Goal: Task Accomplishment & Management: Manage account settings

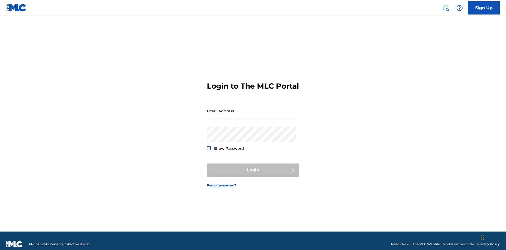
scroll to position [7, 0]
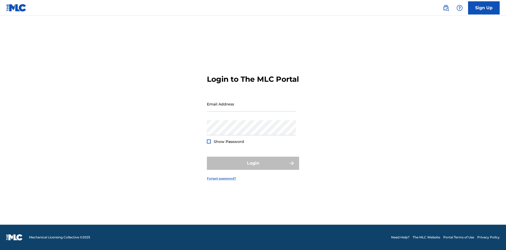
click at [222, 181] on link "Forgot password?" at bounding box center [221, 178] width 29 height 5
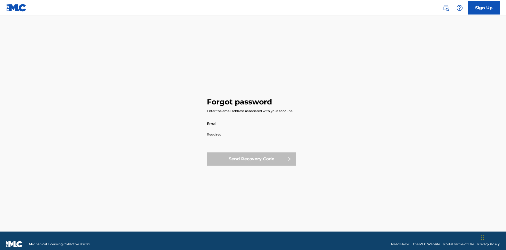
scroll to position [7, 0]
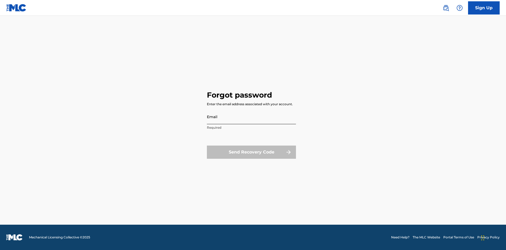
click at [251, 116] on input "Email" at bounding box center [251, 116] width 89 height 15
type input "[EMAIL_ADDRESS][DOMAIN_NAME]"
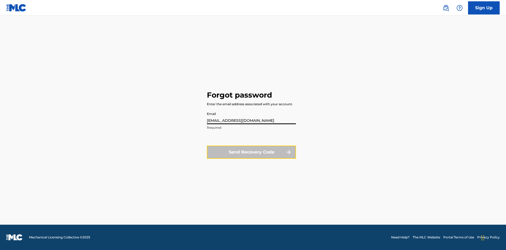
click at [251, 152] on button "Send Recovery Code" at bounding box center [251, 151] width 89 height 13
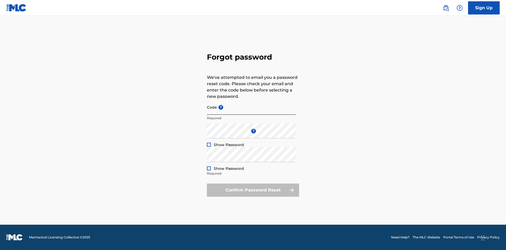
click at [251, 107] on input "Code ?" at bounding box center [251, 107] width 89 height 15
type input "FP_90b57eb364dfe6dd2638c219956e"
